Goal: Information Seeking & Learning: Understand process/instructions

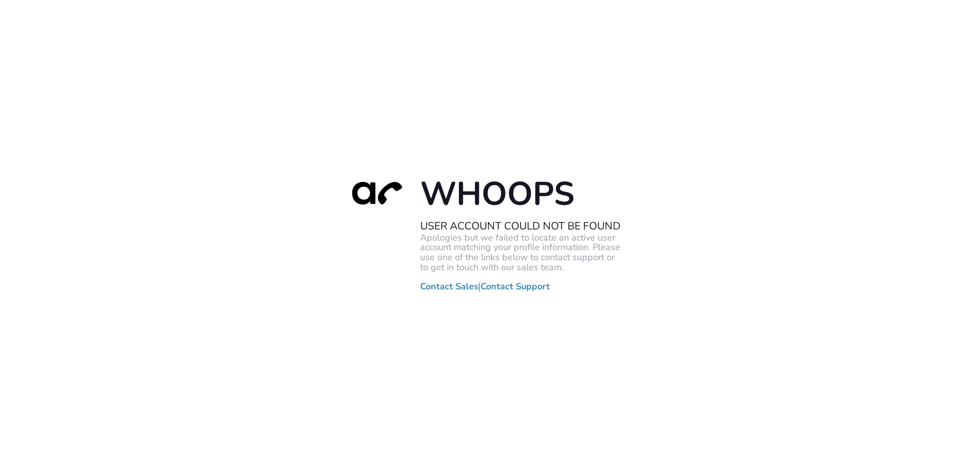
click at [484, 93] on div "Whoops User Account Could Not Be Found Apologies but we failed to locate an act…" at bounding box center [480, 232] width 961 height 465
click at [441, 65] on div "Whoops User Account Could Not Be Found Apologies but we failed to locate an act…" at bounding box center [480, 232] width 961 height 465
click at [499, 287] on link "Contact Support" at bounding box center [515, 286] width 69 height 10
drag, startPoint x: 398, startPoint y: 93, endPoint x: 387, endPoint y: 93, distance: 11.6
click at [398, 93] on div "Whoops User Account Could Not Be Found Apologies but we failed to locate an act…" at bounding box center [480, 232] width 961 height 465
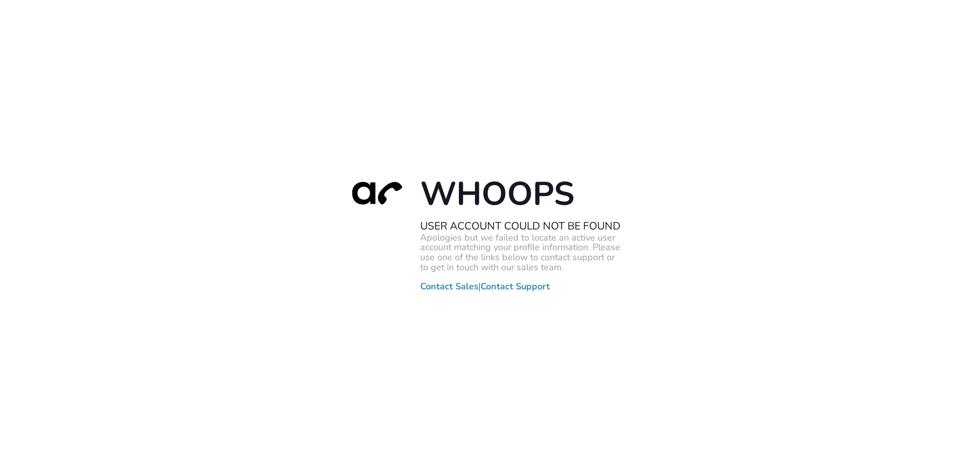
click at [499, 123] on div "Whoops User Account Could Not Be Found Apologies but we failed to locate an act…" at bounding box center [480, 232] width 961 height 465
click at [513, 97] on div "Whoops User Account Could Not Be Found Apologies but we failed to locate an act…" at bounding box center [480, 232] width 961 height 465
click at [313, 103] on div "Whoops User Account Could Not Be Found Apologies but we failed to locate an act…" at bounding box center [480, 232] width 961 height 465
click at [681, 196] on div "Whoops User Account Could Not Be Found Apologies but we failed to locate an act…" at bounding box center [480, 232] width 961 height 465
click at [709, 215] on div "Whoops User Account Could Not Be Found Apologies but we failed to locate an act…" at bounding box center [480, 232] width 961 height 465
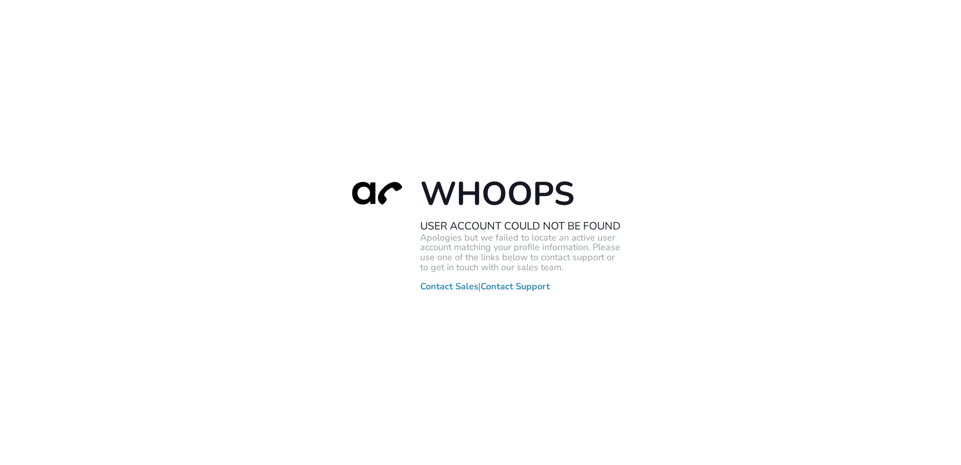
click at [486, 74] on div "Whoops User Account Could Not Be Found Apologies but we failed to locate an act…" at bounding box center [480, 232] width 961 height 465
